Goal: Navigation & Orientation: Find specific page/section

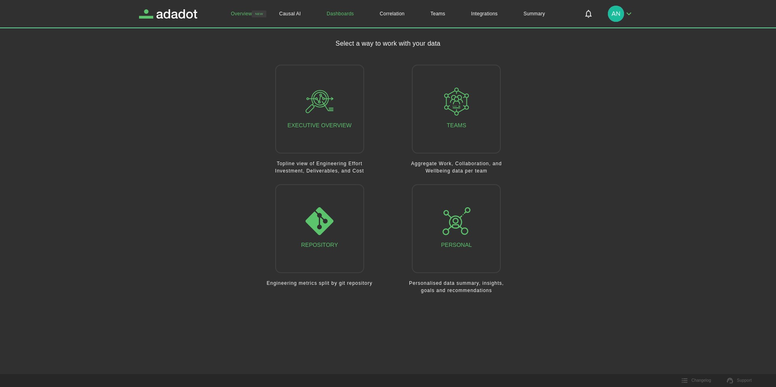
click at [244, 19] on link "Overview" at bounding box center [241, 13] width 47 height 27
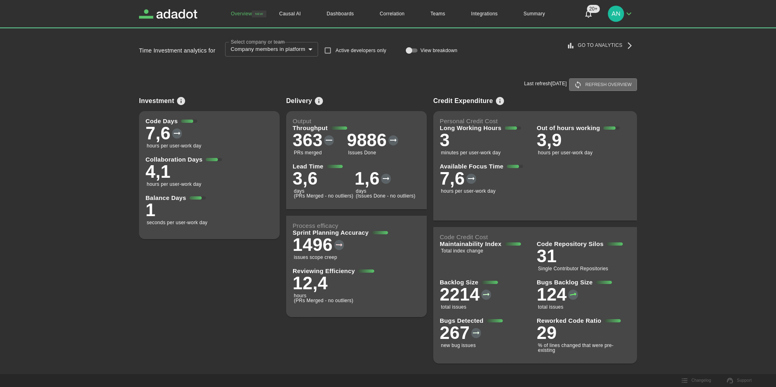
click at [593, 87] on button "Refresh overview" at bounding box center [603, 84] width 68 height 13
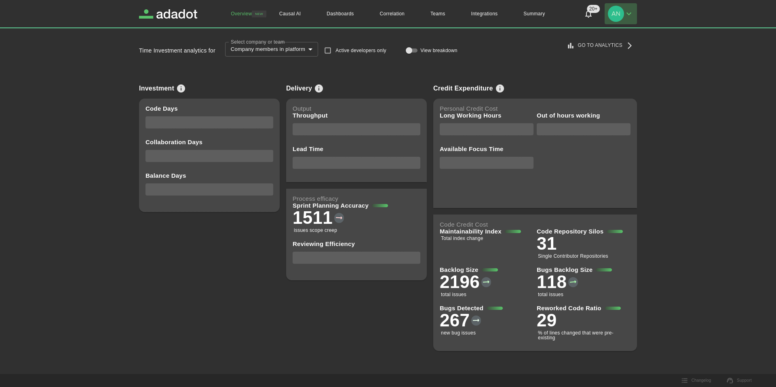
click at [621, 19] on img "button" at bounding box center [616, 14] width 16 height 16
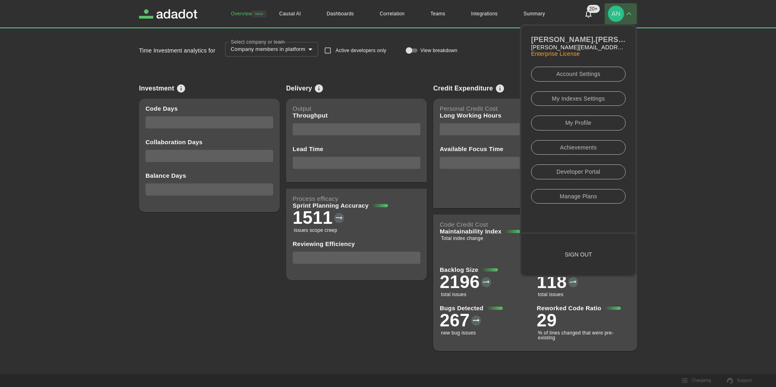
click at [621, 19] on img "button" at bounding box center [616, 14] width 16 height 16
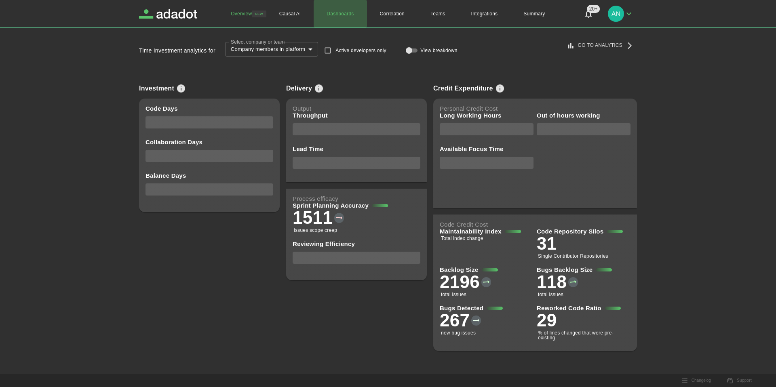
click at [351, 15] on link "Dashboards" at bounding box center [340, 13] width 53 height 27
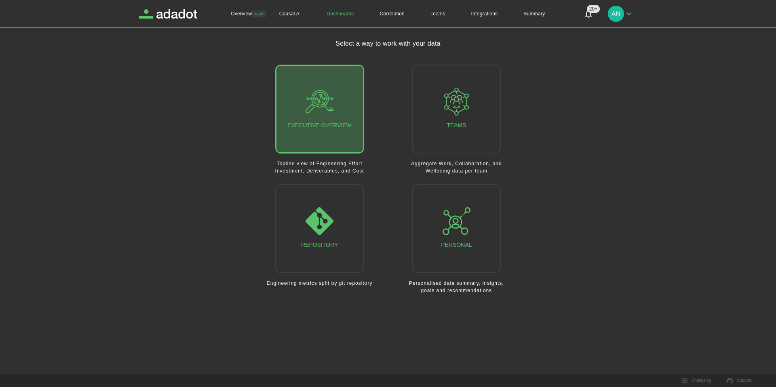
click at [335, 93] on div "Executive Overview" at bounding box center [319, 109] width 64 height 43
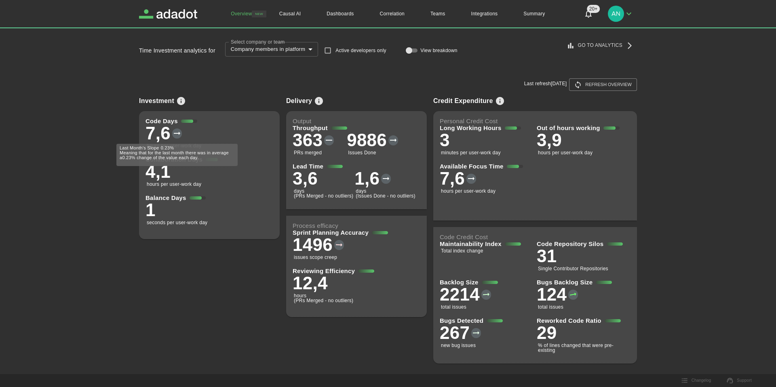
click at [177, 134] on icon at bounding box center [177, 133] width 10 height 10
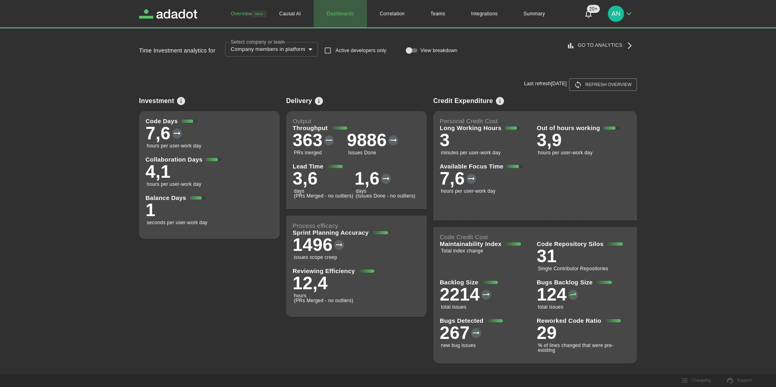
click at [342, 12] on link "Dashboards" at bounding box center [340, 13] width 53 height 27
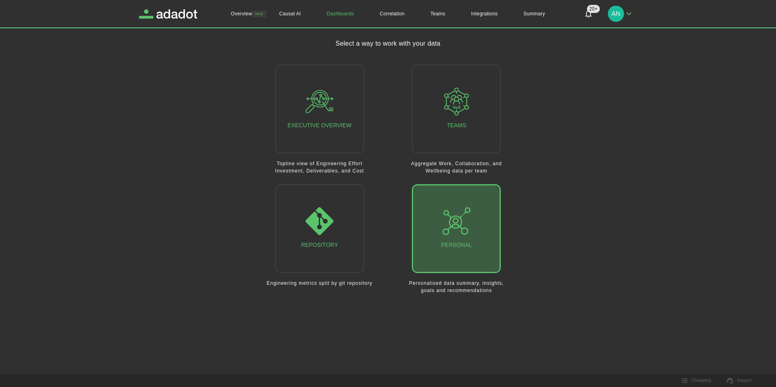
click at [441, 231] on div "Personal" at bounding box center [456, 228] width 31 height 43
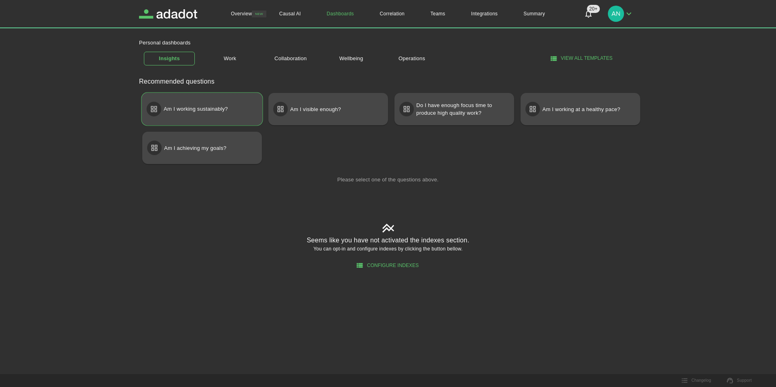
click at [232, 113] on div "Am I working sustainably?" at bounding box center [202, 109] width 121 height 33
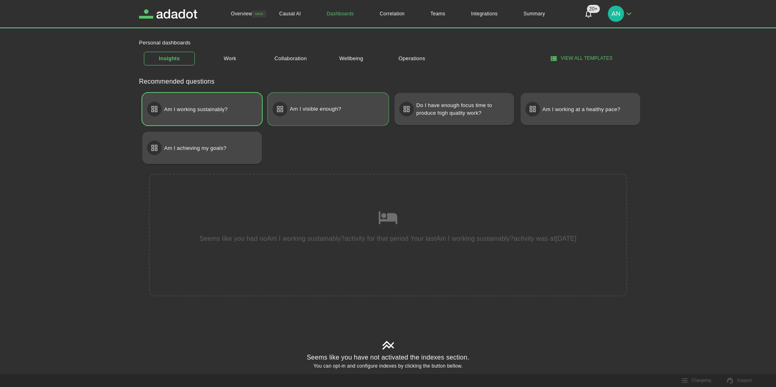
click at [302, 121] on div "Am I visible enough?" at bounding box center [328, 109] width 121 height 33
click at [434, 113] on p "Do I have enough focus time to produce high quality work?" at bounding box center [461, 109] width 91 height 23
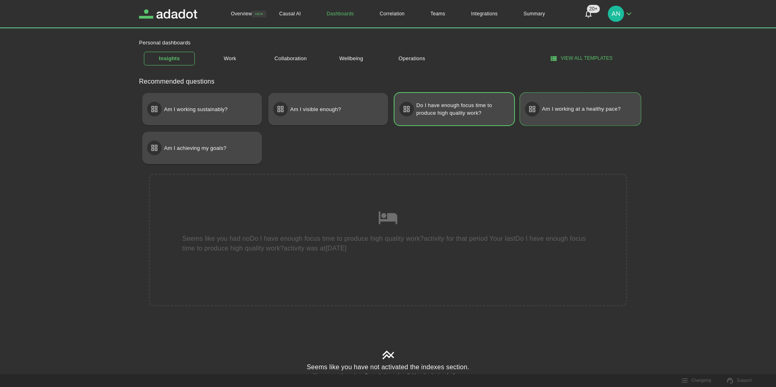
click at [561, 112] on p "Am I working at a healthy pace?" at bounding box center [581, 109] width 79 height 15
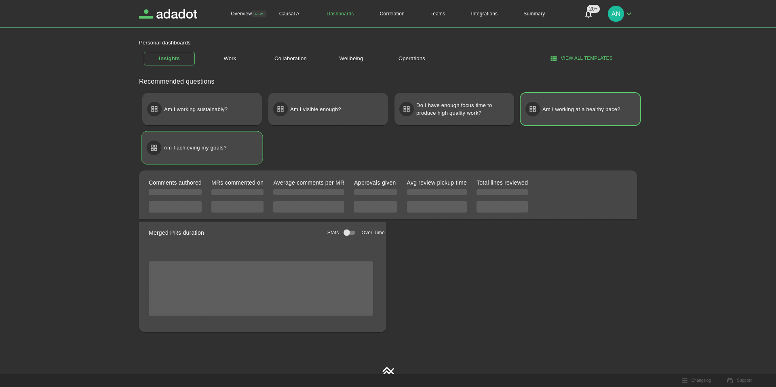
click at [225, 145] on p "Am I achieving my goals?" at bounding box center [195, 148] width 63 height 15
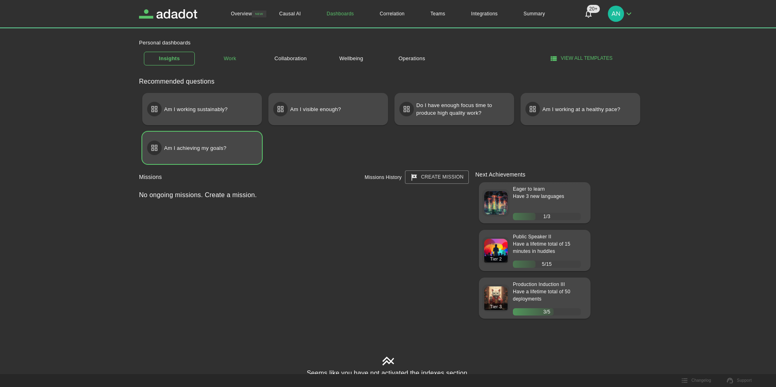
click at [242, 62] on link "Work" at bounding box center [229, 59] width 51 height 14
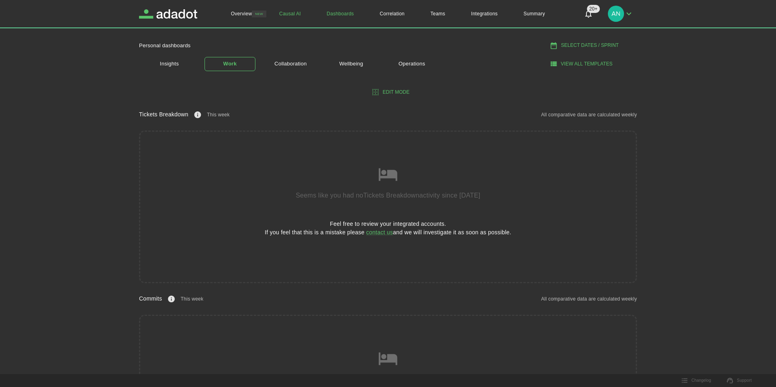
click at [290, 15] on link "Causal AI" at bounding box center [290, 13] width 48 height 27
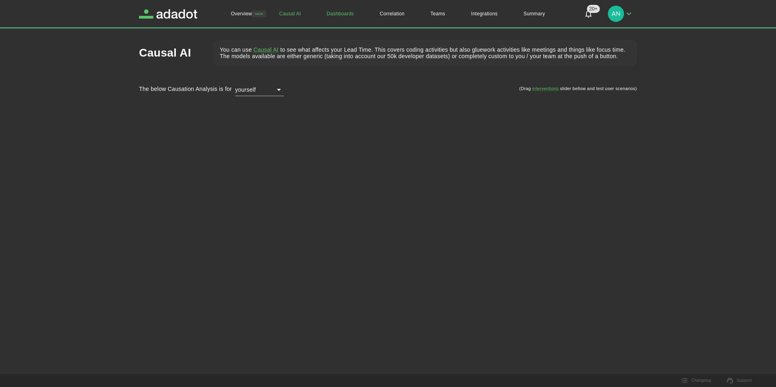
click at [319, 16] on link "Dashboards" at bounding box center [340, 13] width 53 height 27
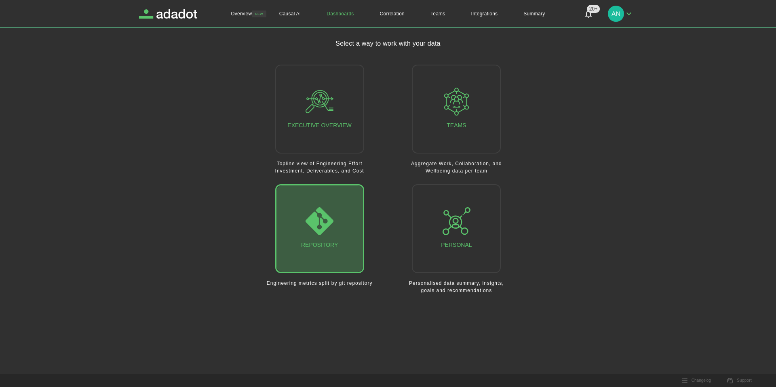
click at [339, 230] on button "Repository" at bounding box center [319, 228] width 89 height 89
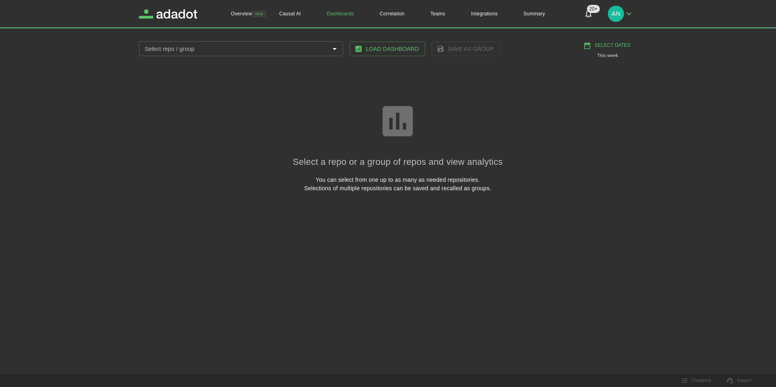
click at [303, 51] on input "Select repo / group" at bounding box center [234, 49] width 186 height 10
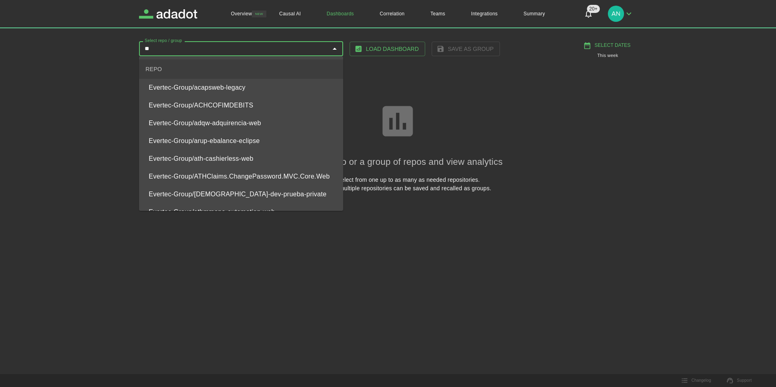
type input "***"
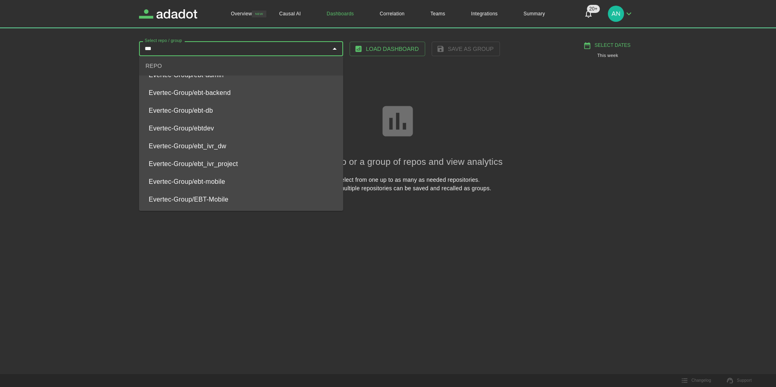
scroll to position [46, 0]
click at [236, 183] on span "Evertec-Group/EBT-Mobile" at bounding box center [243, 184] width 188 height 10
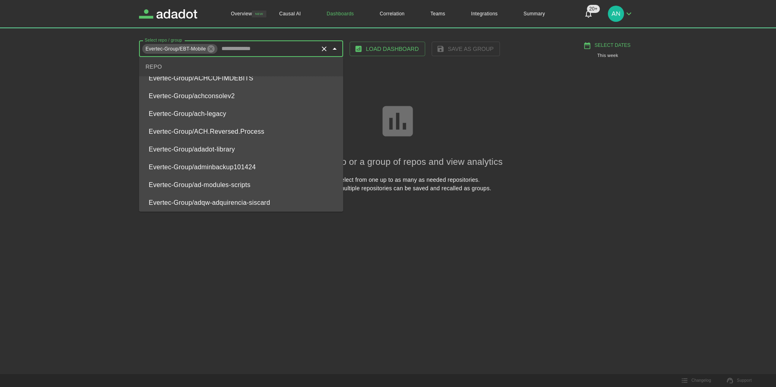
scroll to position [0, 0]
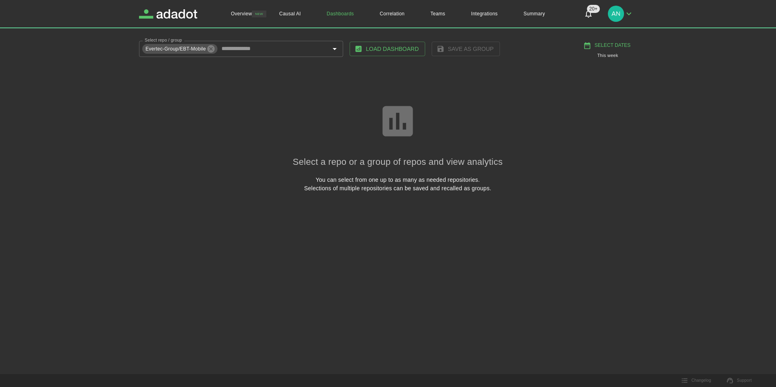
click at [422, 85] on div "Select a repo or a group of repos and view analytics You can select from one up…" at bounding box center [398, 147] width 498 height 157
click at [392, 51] on button "Load Dashboard" at bounding box center [388, 49] width 76 height 15
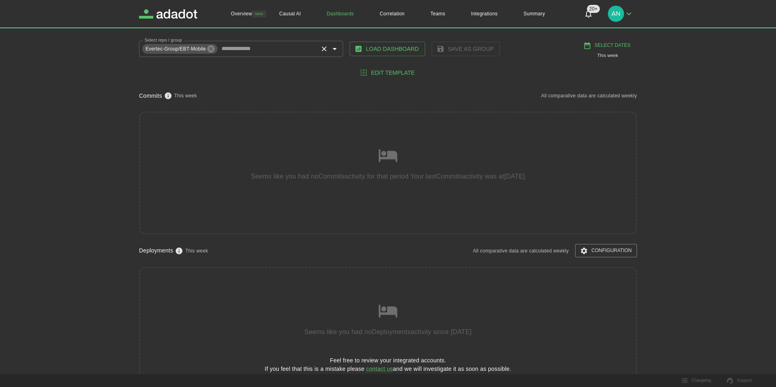
click at [308, 49] on input "Select repo / group" at bounding box center [267, 49] width 99 height 10
click at [391, 18] on link "Correlation" at bounding box center [392, 13] width 51 height 27
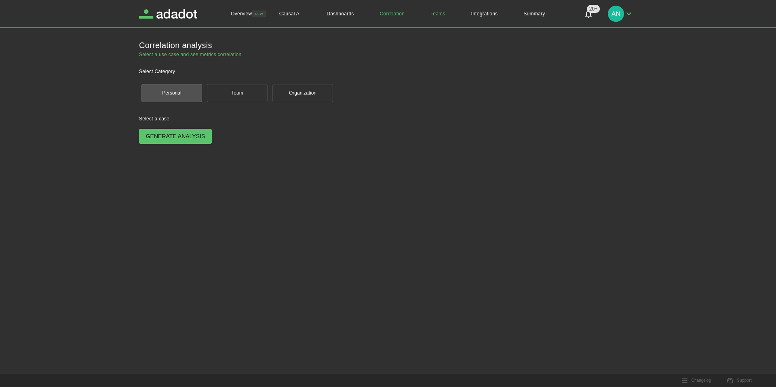
click at [435, 19] on link "Teams" at bounding box center [437, 13] width 41 height 27
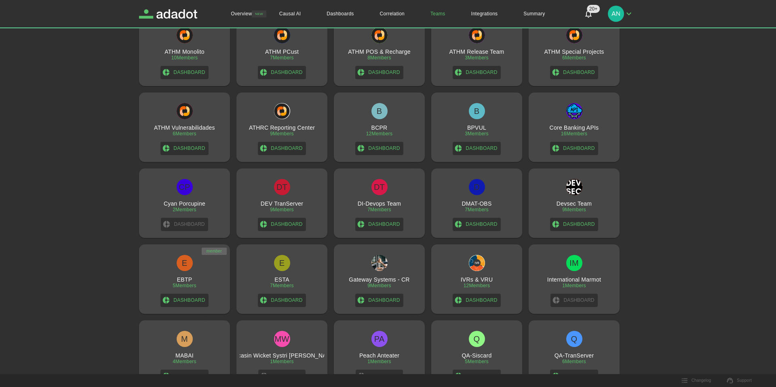
scroll to position [203, 0]
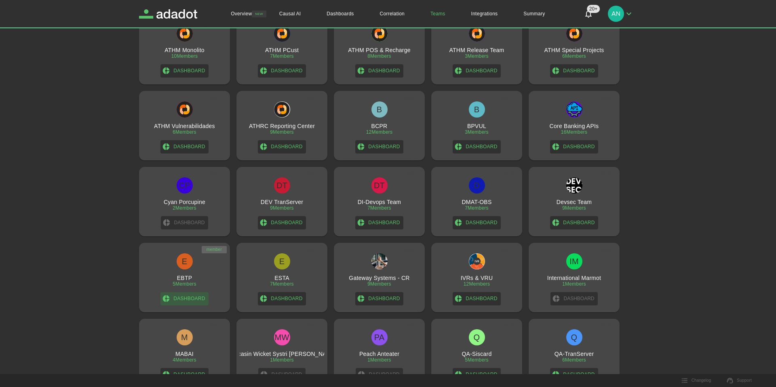
click at [187, 299] on link "Dashboard" at bounding box center [184, 298] width 48 height 13
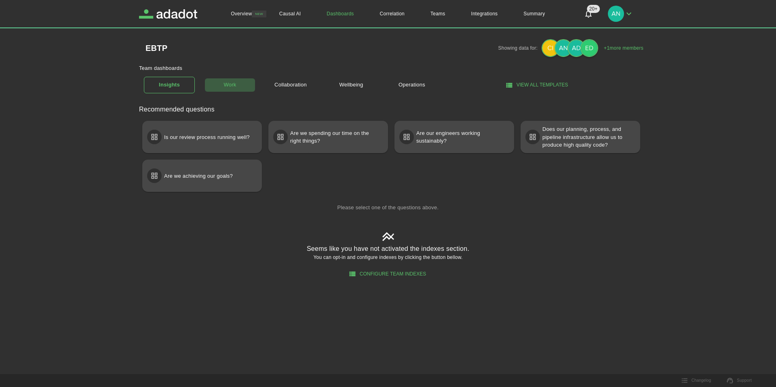
click at [238, 85] on link "Work" at bounding box center [229, 85] width 51 height 14
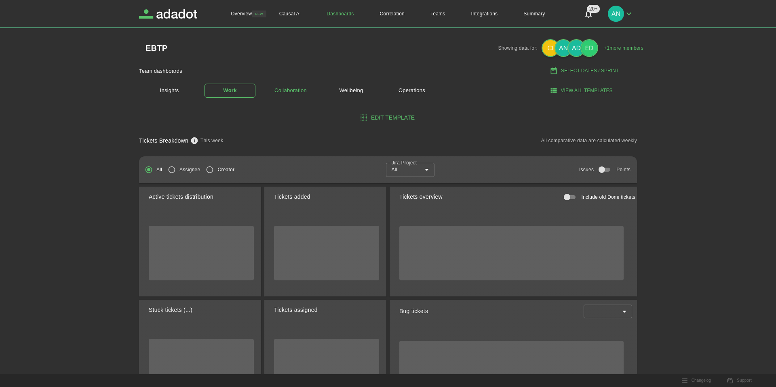
click at [292, 88] on link "Collaboration" at bounding box center [290, 91] width 51 height 14
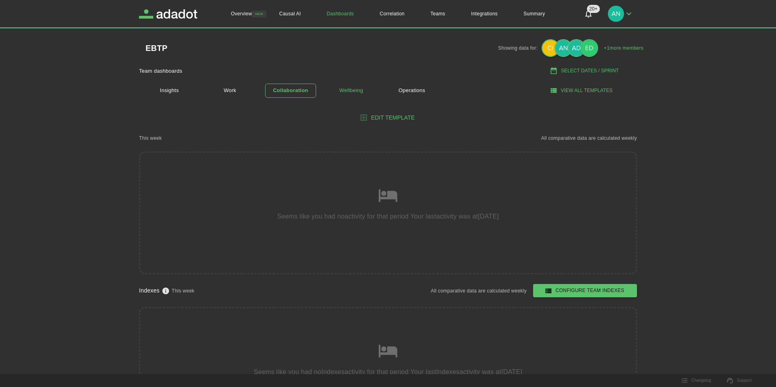
click at [350, 93] on link "Wellbeing" at bounding box center [351, 91] width 51 height 14
click at [399, 93] on link "Operations" at bounding box center [411, 91] width 51 height 14
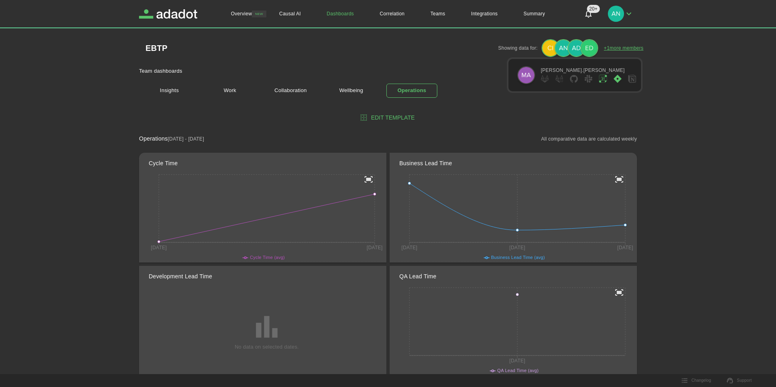
click at [607, 49] on link "+ 1 more members" at bounding box center [624, 47] width 40 height 7
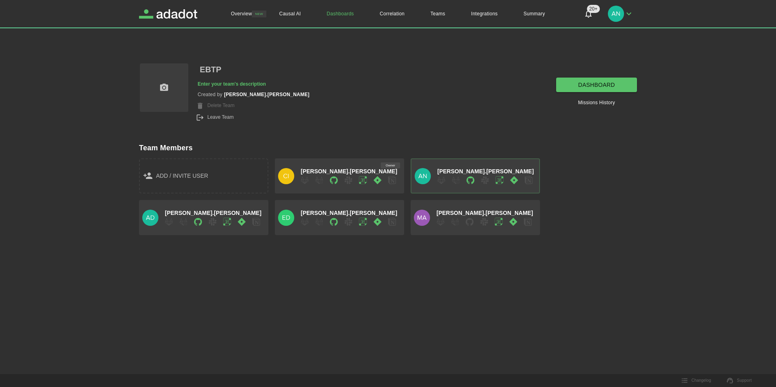
click at [381, 184] on icon "button" at bounding box center [377, 180] width 8 height 8
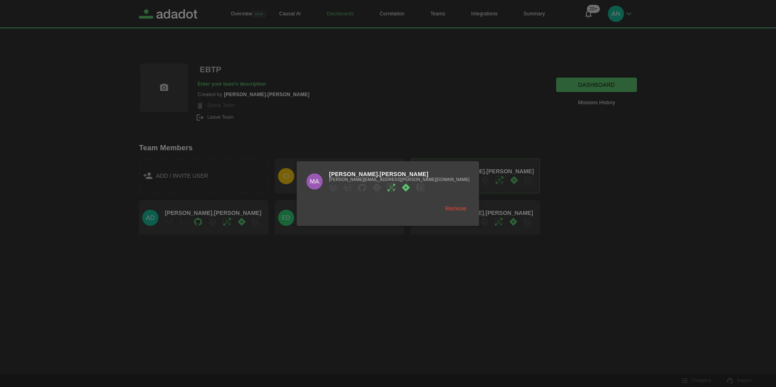
click at [410, 189] on icon at bounding box center [406, 187] width 8 height 8
click at [445, 112] on div at bounding box center [388, 193] width 776 height 387
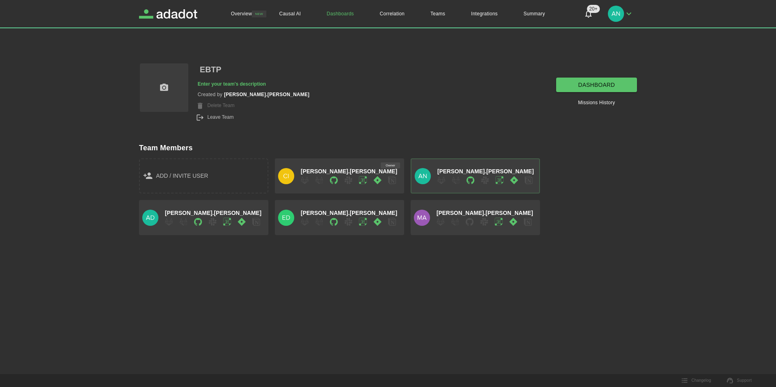
click at [512, 180] on icon "button" at bounding box center [514, 180] width 8 height 8
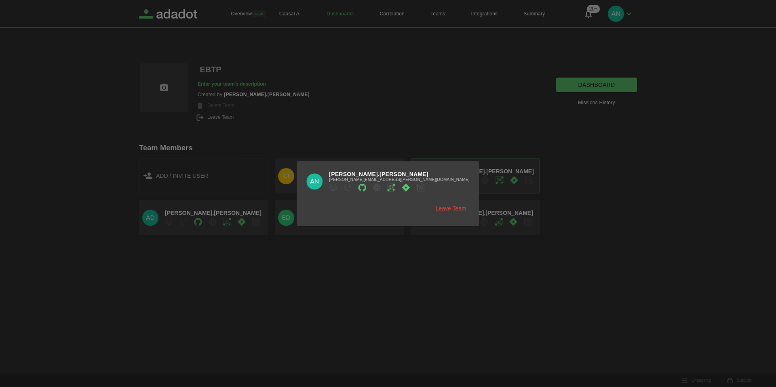
click at [410, 187] on icon at bounding box center [406, 187] width 8 height 8
click at [414, 86] on div at bounding box center [388, 193] width 776 height 387
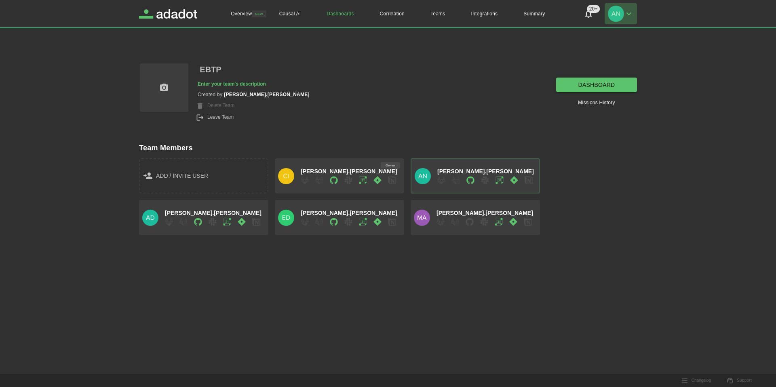
click at [616, 15] on img "button" at bounding box center [616, 14] width 16 height 16
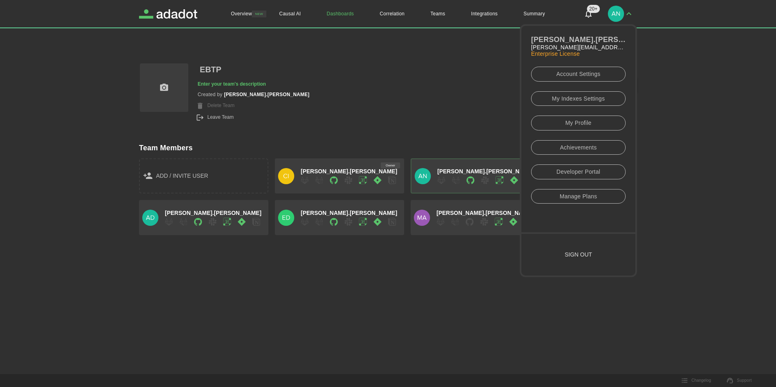
click at [593, 70] on link "Account Settings" at bounding box center [578, 74] width 95 height 15
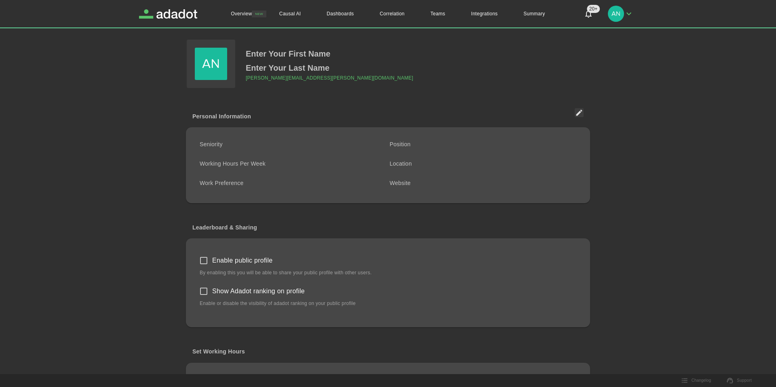
click at [394, 145] on span "Position" at bounding box center [400, 144] width 21 height 6
click at [242, 144] on div "Seniority" at bounding box center [287, 143] width 183 height 10
click at [225, 146] on div "Seniority" at bounding box center [287, 143] width 183 height 10
